Goal: Task Accomplishment & Management: Manage account settings

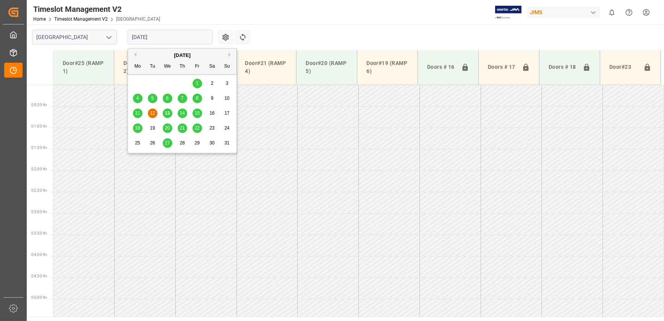
scroll to position [227, 0]
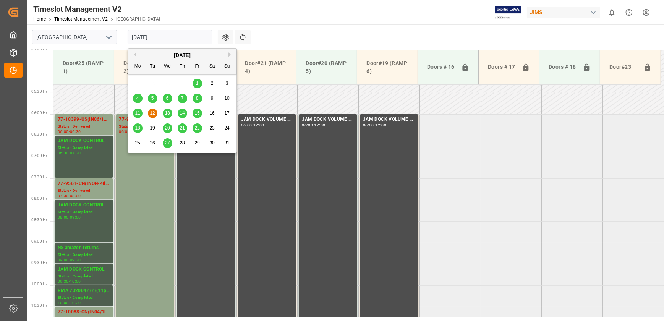
click at [171, 33] on input "[DATE]" at bounding box center [170, 37] width 85 height 15
click at [136, 111] on span "11" at bounding box center [137, 112] width 5 height 5
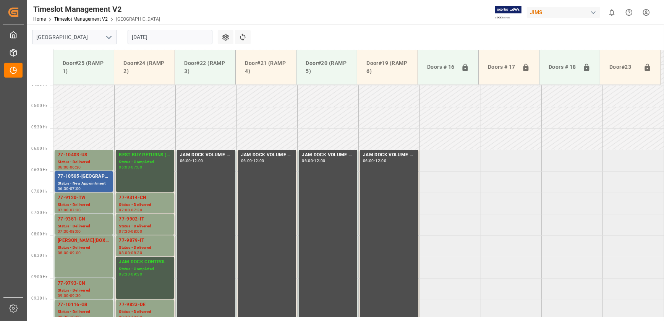
scroll to position [187, 0]
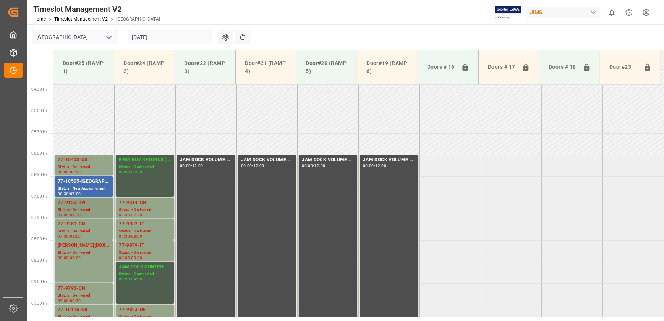
click at [88, 208] on div "Status - Delivered" at bounding box center [84, 210] width 52 height 6
click at [86, 170] on div "06:00 - 06:30" at bounding box center [84, 172] width 52 height 4
click at [78, 229] on div "Status - Delivered" at bounding box center [84, 231] width 52 height 6
click at [78, 256] on div "09:00" at bounding box center [75, 257] width 11 height 3
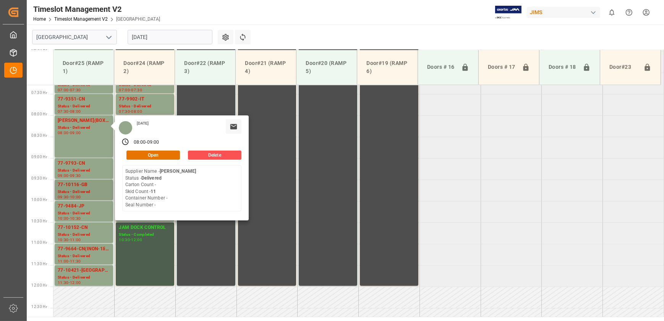
scroll to position [325, 0]
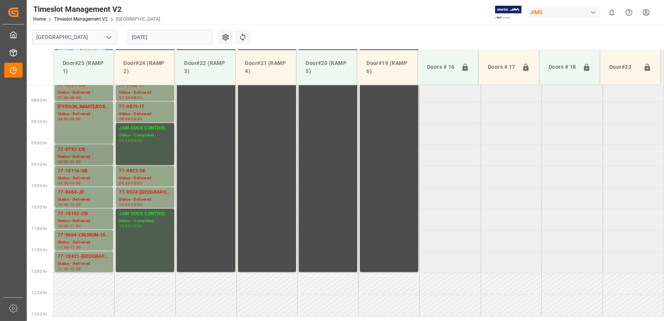
click at [91, 160] on div "09:00 - 09:30" at bounding box center [84, 162] width 52 height 4
click at [88, 176] on div "Status - Delivered" at bounding box center [84, 178] width 52 height 6
click at [88, 194] on div "77-9484-JP" at bounding box center [84, 193] width 52 height 8
click at [89, 216] on div "77-10152-CN" at bounding box center [84, 214] width 52 height 8
click at [79, 238] on div "77-9664-CN(INON-1line)" at bounding box center [84, 235] width 52 height 8
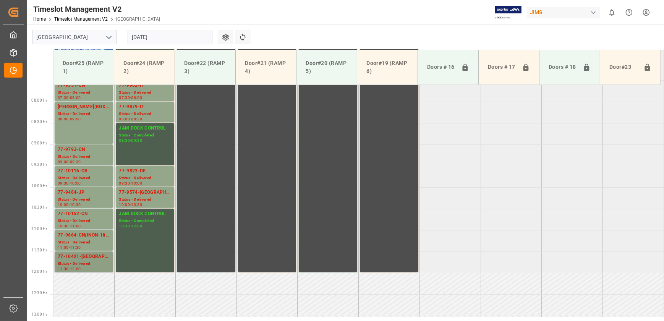
click at [76, 252] on div "77-10421-[GEOGRAPHIC_DATA](IN01-7LINES) Status - Delivered 11:30 - 12:00" at bounding box center [84, 261] width 58 height 21
click at [151, 107] on div "77-9879-IT" at bounding box center [145, 107] width 52 height 8
click at [145, 180] on div "Status - Delivered" at bounding box center [145, 178] width 52 height 6
click at [149, 194] on div "77-9574-[GEOGRAPHIC_DATA]" at bounding box center [145, 193] width 52 height 8
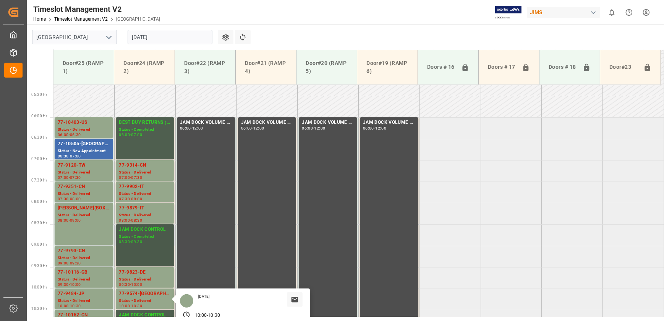
scroll to position [222, 0]
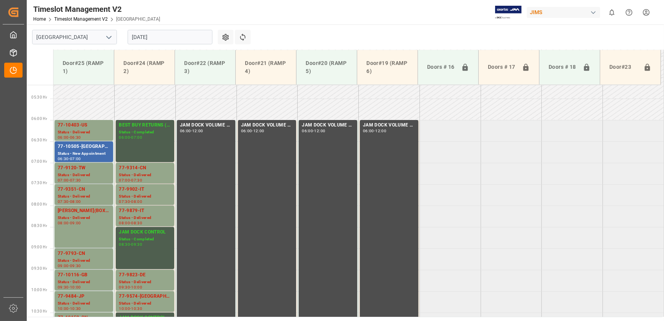
click at [147, 173] on div "Status - Delivered" at bounding box center [145, 175] width 52 height 6
click at [153, 191] on div "77-9902-IT" at bounding box center [145, 190] width 52 height 8
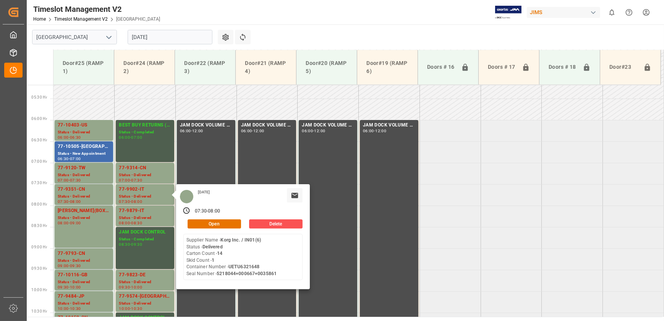
click at [155, 36] on input "[DATE]" at bounding box center [170, 37] width 85 height 15
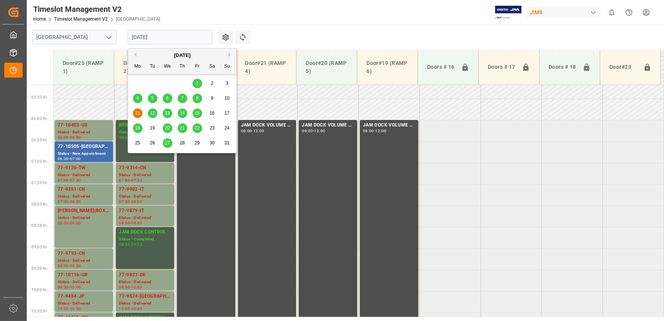
click at [150, 113] on span "12" at bounding box center [152, 112] width 5 height 5
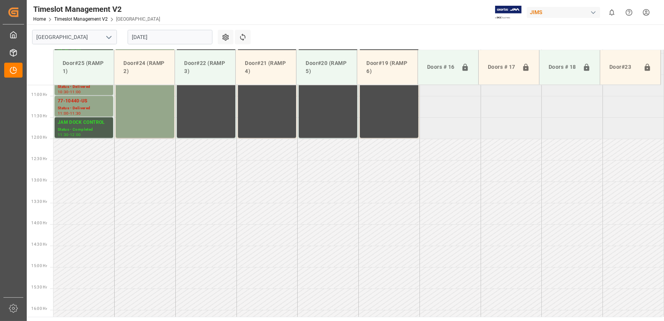
scroll to position [321, 0]
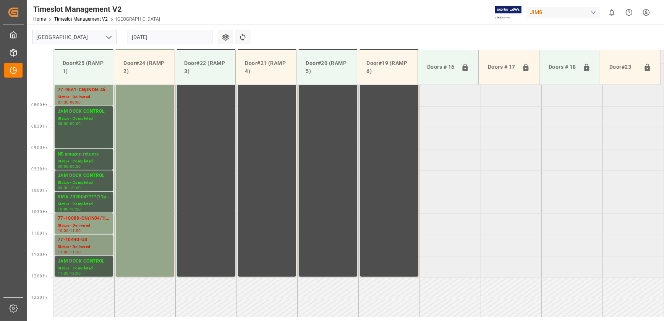
click at [97, 241] on div "77-10440-US" at bounding box center [84, 240] width 52 height 8
click at [100, 222] on div "Status - Delivered" at bounding box center [84, 225] width 52 height 6
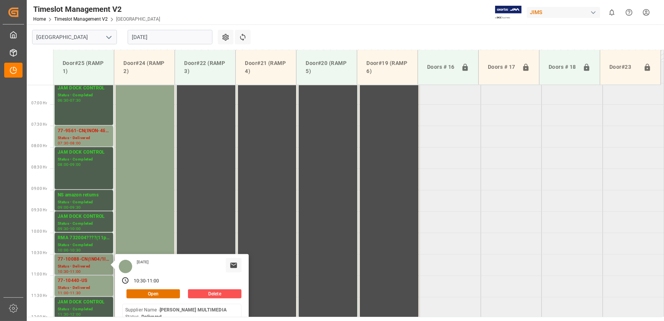
scroll to position [217, 0]
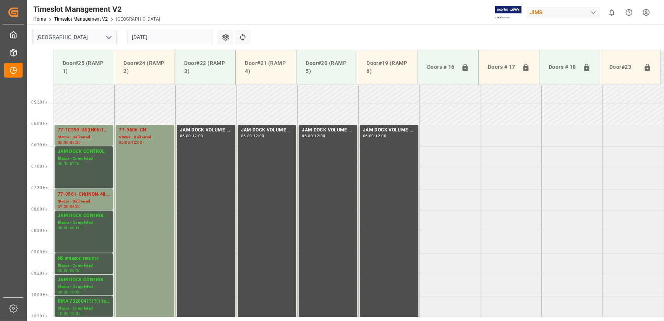
click at [160, 27] on div "[DATE]" at bounding box center [169, 36] width 95 height 25
click at [167, 36] on input "[DATE]" at bounding box center [170, 37] width 85 height 15
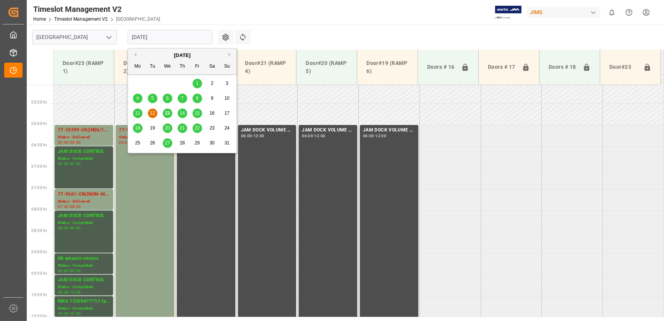
click at [196, 95] on span "8" at bounding box center [197, 97] width 3 height 5
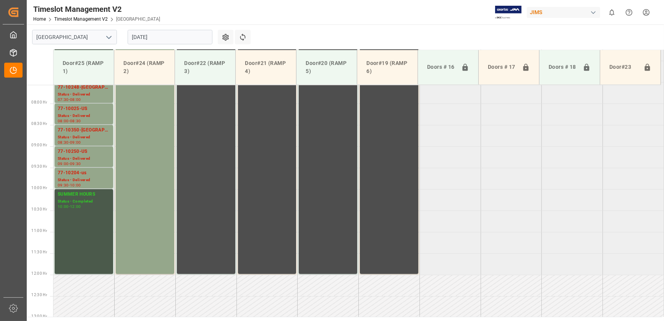
scroll to position [263, 0]
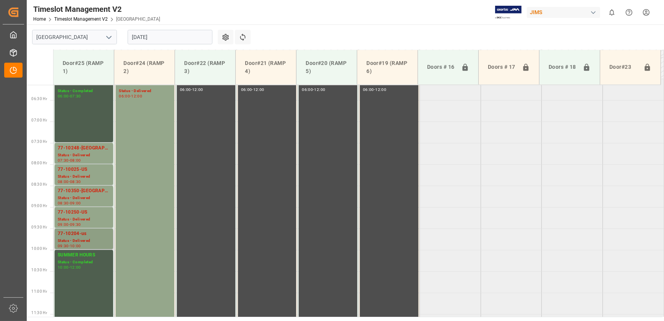
click at [87, 238] on div "Status - Delivered" at bounding box center [84, 241] width 52 height 6
click at [84, 217] on div "Status - Delivered" at bounding box center [84, 219] width 52 height 6
click at [89, 195] on div "Status - Delivered" at bounding box center [84, 198] width 52 height 6
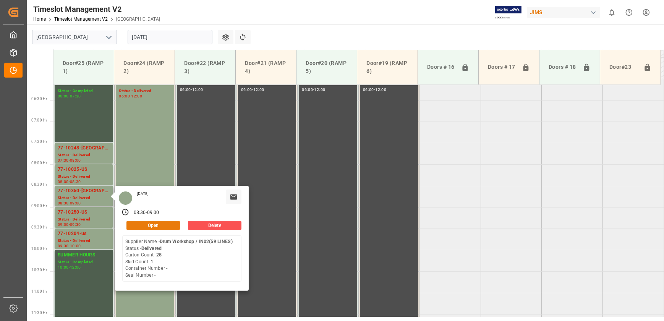
click at [153, 227] on button "Open" at bounding box center [152, 225] width 53 height 9
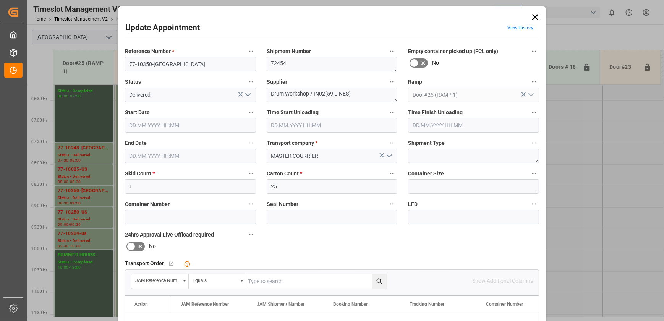
type input "[DATE] 08:30"
type input "[DATE] 08:15"
type input "[DATE] 09:00"
type input "[DATE] 15:38"
click at [167, 65] on input "77-10350-[GEOGRAPHIC_DATA]" at bounding box center [190, 64] width 131 height 15
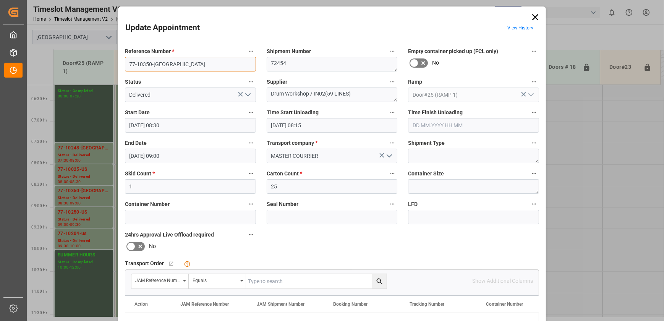
click at [167, 65] on input "77-10350-[GEOGRAPHIC_DATA]" at bounding box center [190, 64] width 131 height 15
drag, startPoint x: 532, startPoint y: 16, endPoint x: 528, endPoint y: 20, distance: 5.7
click at [532, 16] on icon at bounding box center [535, 17] width 11 height 11
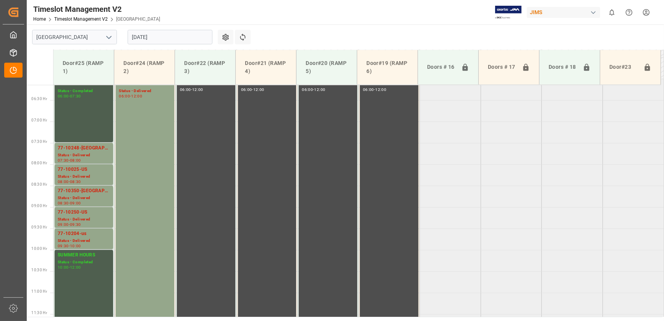
click at [160, 30] on input "[DATE]" at bounding box center [170, 37] width 85 height 15
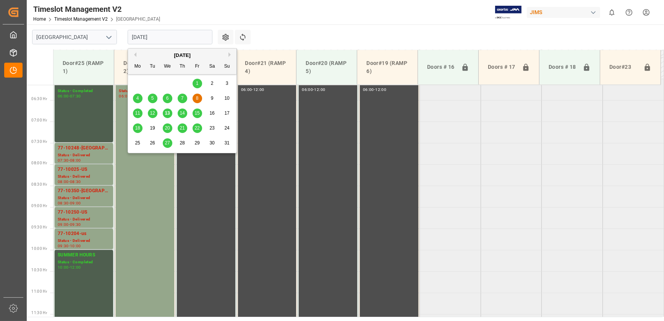
click at [183, 113] on span "14" at bounding box center [181, 112] width 5 height 5
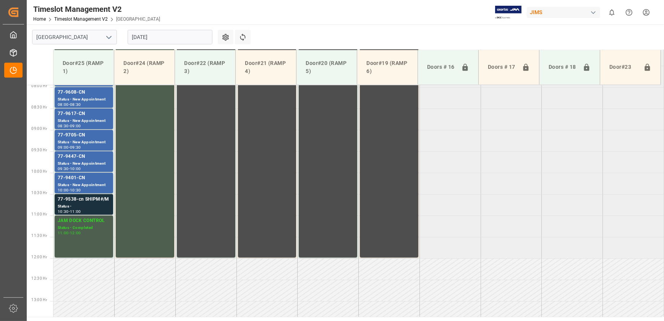
scroll to position [271, 0]
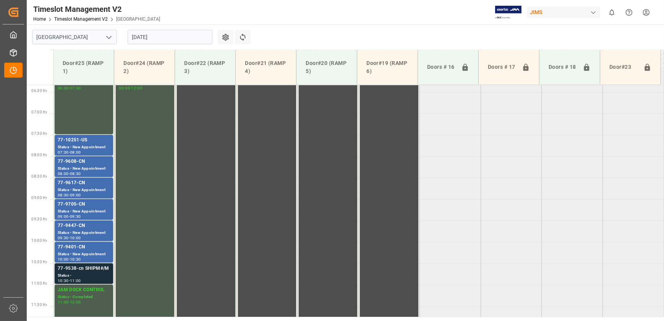
click at [81, 272] on div "Status -" at bounding box center [84, 275] width 52 height 6
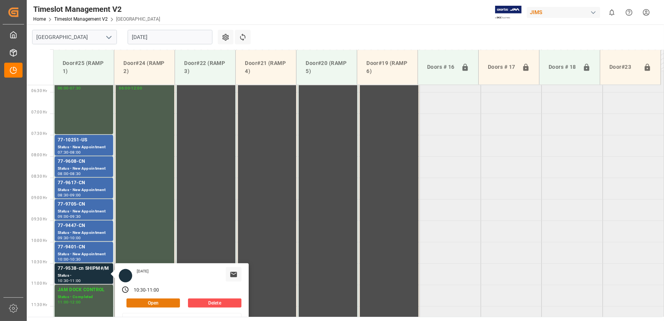
click at [143, 299] on button "Open" at bounding box center [152, 302] width 53 height 9
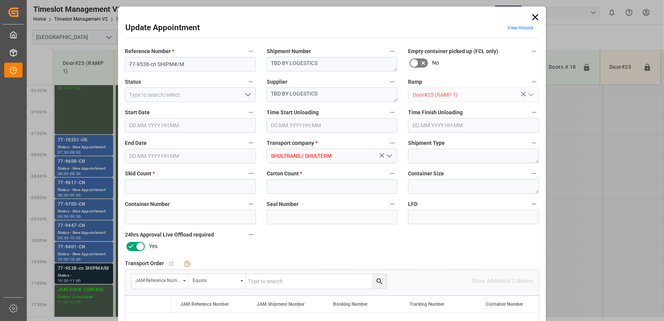
type input "2"
type input "27"
type input "[DATE] 10:30"
type input "[DATE] 11:00"
type input "[DATE] 11:56"
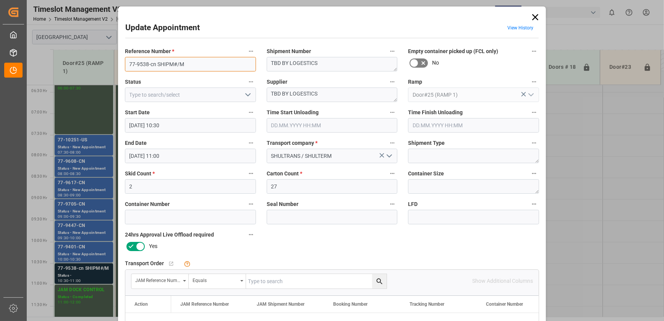
drag, startPoint x: 154, startPoint y: 64, endPoint x: 115, endPoint y: 66, distance: 38.6
click at [115, 66] on div "Update Appointment View History Reference Number * 77-9538-cn SHIPM#/M Shipment…" at bounding box center [332, 160] width 664 height 321
click at [535, 17] on icon at bounding box center [535, 17] width 11 height 11
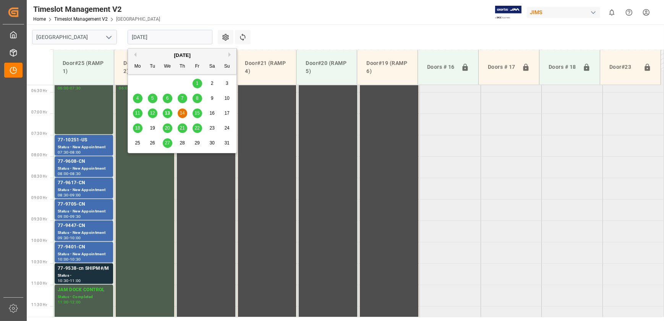
click at [183, 36] on input "[DATE]" at bounding box center [170, 37] width 85 height 15
click at [194, 111] on div "15" at bounding box center [197, 113] width 10 height 9
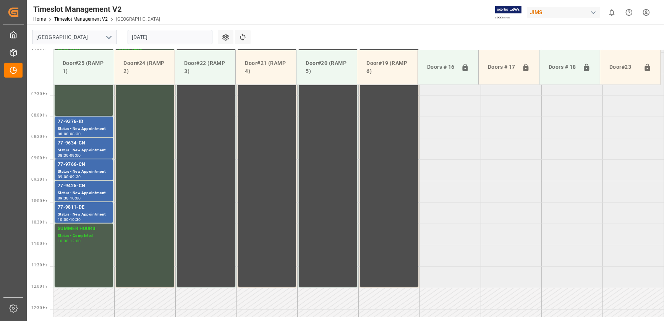
scroll to position [321, 0]
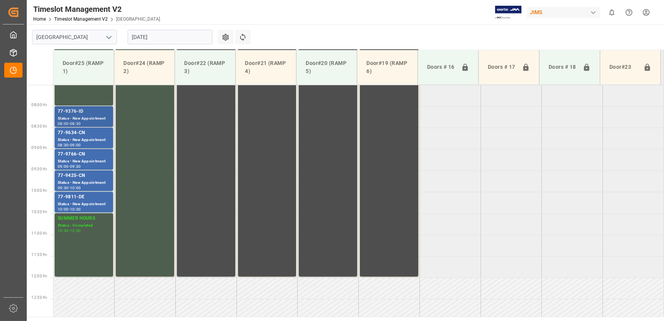
click at [79, 118] on div "Status - New Appointment" at bounding box center [84, 118] width 52 height 6
click at [67, 158] on div "Status - New Appointment" at bounding box center [84, 161] width 52 height 6
click at [72, 205] on div "Status - New Appointment" at bounding box center [84, 204] width 52 height 6
click at [83, 108] on div "77-9376-ID" at bounding box center [84, 112] width 52 height 8
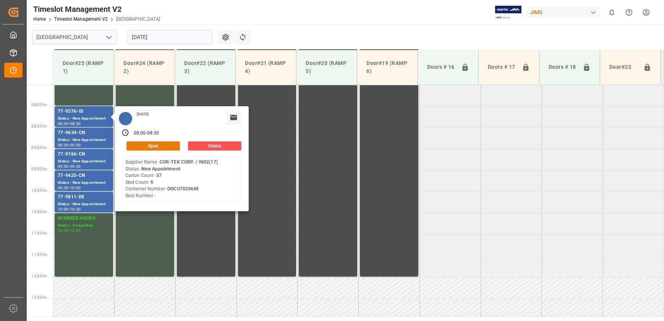
click at [170, 145] on button "Open" at bounding box center [152, 145] width 53 height 9
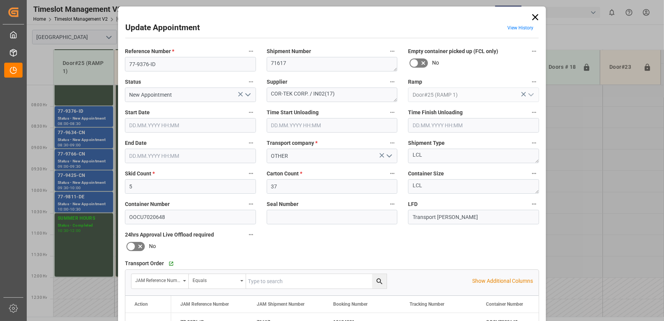
type input "[DATE] 08:00"
type input "[DATE] 08:30"
type input "[DATE] 15:08"
click at [164, 63] on input "77-9376-ID" at bounding box center [190, 64] width 131 height 15
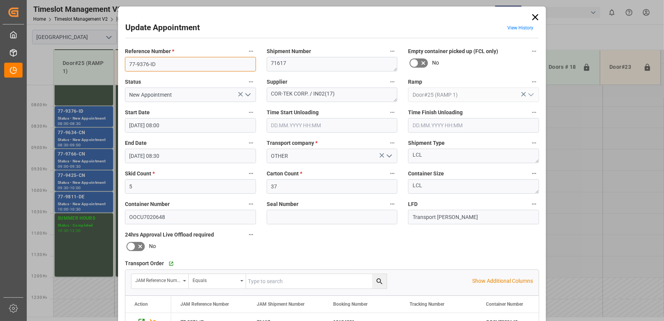
click at [164, 63] on input "77-9376-ID" at bounding box center [190, 64] width 131 height 15
drag, startPoint x: 291, startPoint y: 92, endPoint x: 257, endPoint y: 93, distance: 34.4
click at [257, 93] on div "Reference Number * 77-9376-ID Shipment Number 71617 Empty container picked up (…" at bounding box center [332, 236] width 425 height 385
click at [75, 272] on div "Update Appointment View History Reference Number * 77-9376-ID Shipment Number 7…" at bounding box center [332, 160] width 664 height 321
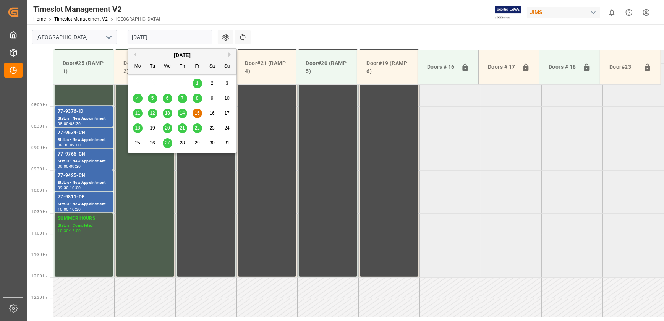
click at [175, 41] on input "[DATE]" at bounding box center [170, 37] width 85 height 15
click at [142, 126] on div "18" at bounding box center [138, 128] width 10 height 9
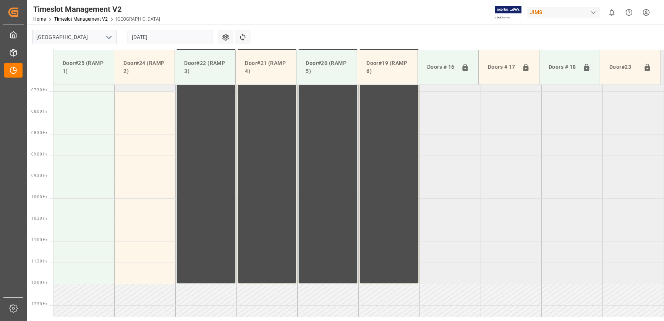
scroll to position [236, 0]
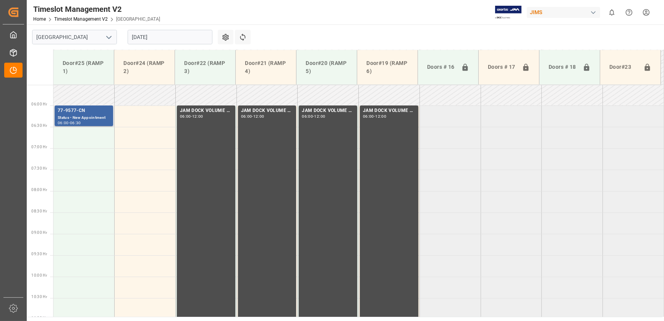
click at [95, 112] on div "77-9577-CN" at bounding box center [84, 111] width 52 height 8
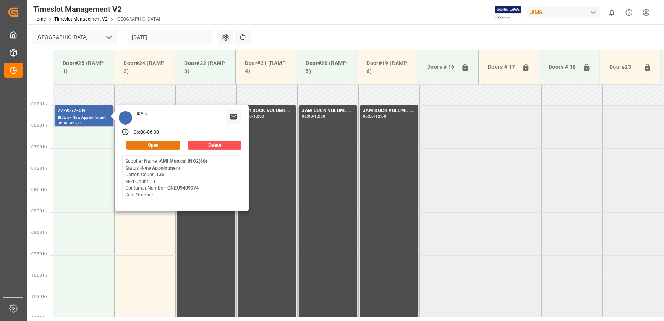
click at [160, 142] on button "Open" at bounding box center [152, 145] width 53 height 9
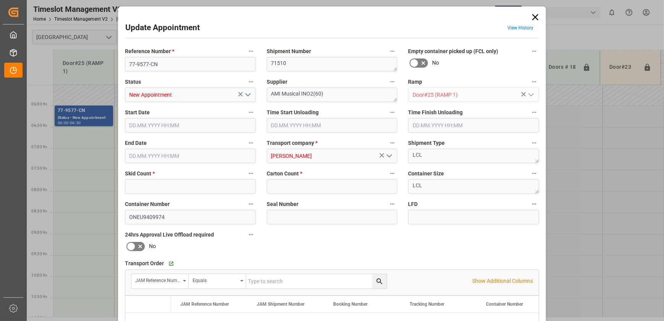
type input "11"
type input "135"
type input "[DATE] 06:00"
type input "[DATE] 06:30"
type input "[DATE] 14:27"
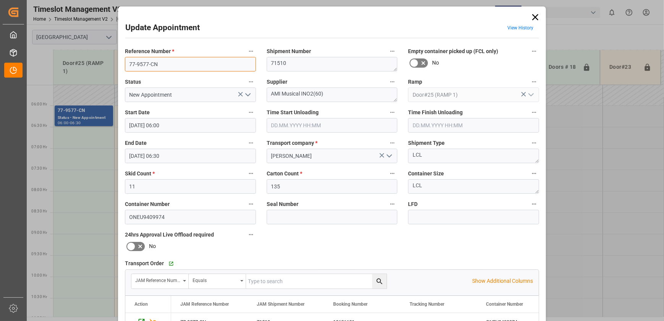
click at [170, 68] on input "77-9577-CN" at bounding box center [190, 64] width 131 height 15
click at [171, 68] on input "77-9577-CN" at bounding box center [190, 64] width 131 height 15
click at [538, 16] on icon at bounding box center [535, 17] width 11 height 11
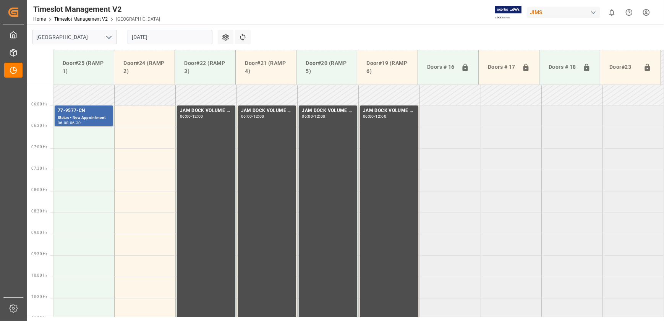
click at [165, 38] on input "[DATE]" at bounding box center [170, 37] width 85 height 15
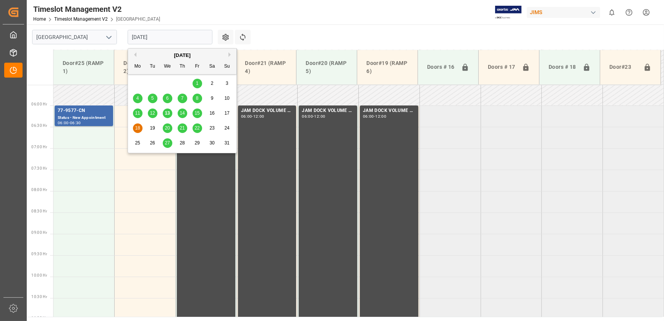
click at [165, 114] on span "13" at bounding box center [167, 112] width 5 height 5
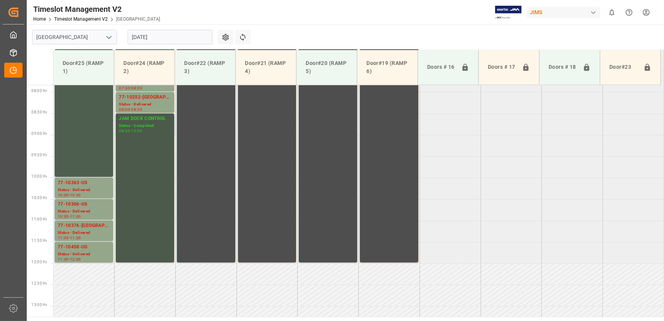
scroll to position [336, 0]
